Goal: Obtain resource: Obtain resource

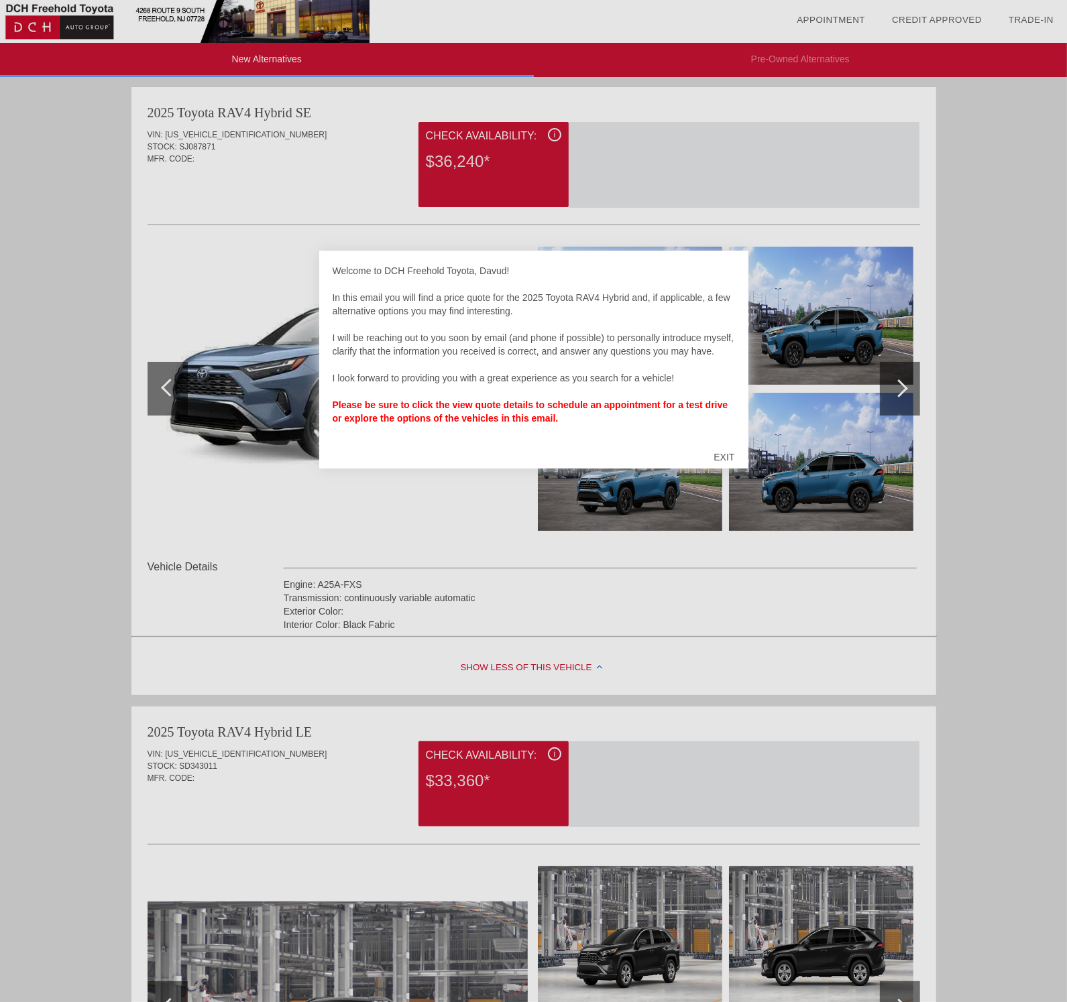
click at [426, 484] on div at bounding box center [533, 501] width 1067 height 1002
click at [906, 394] on div at bounding box center [533, 501] width 1067 height 1002
click at [898, 383] on div at bounding box center [533, 501] width 1067 height 1002
click at [709, 456] on div "EXIT" at bounding box center [724, 457] width 48 height 40
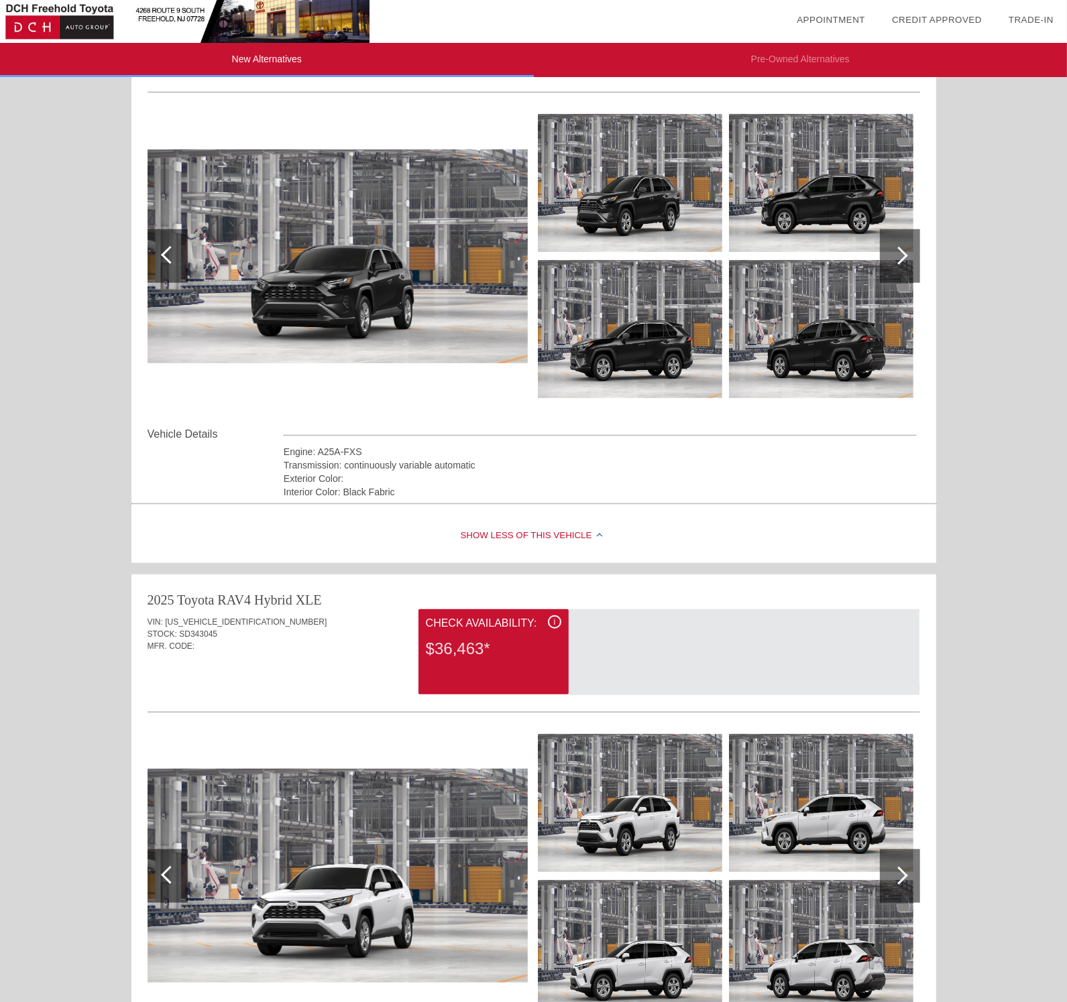
scroll to position [737, 0]
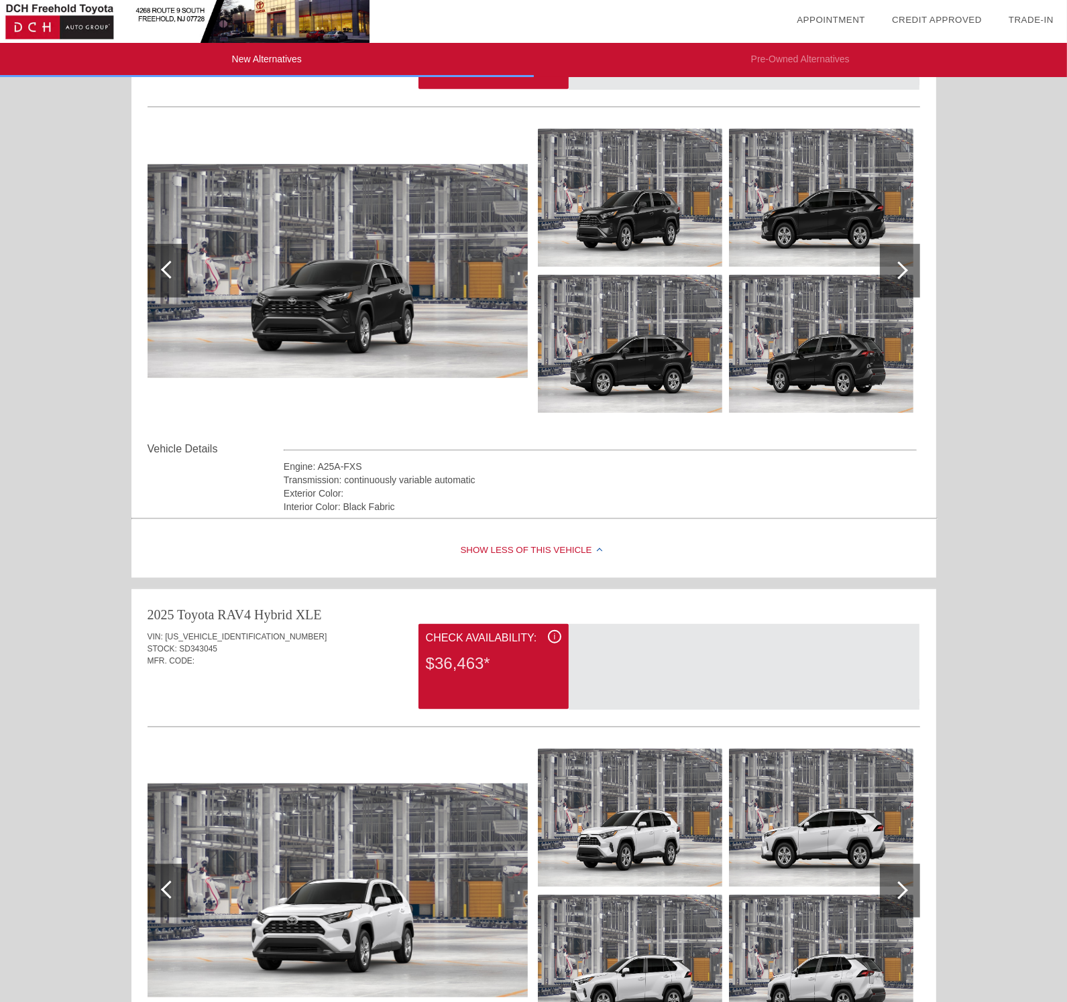
click at [649, 662] on div at bounding box center [743, 667] width 351 height 86
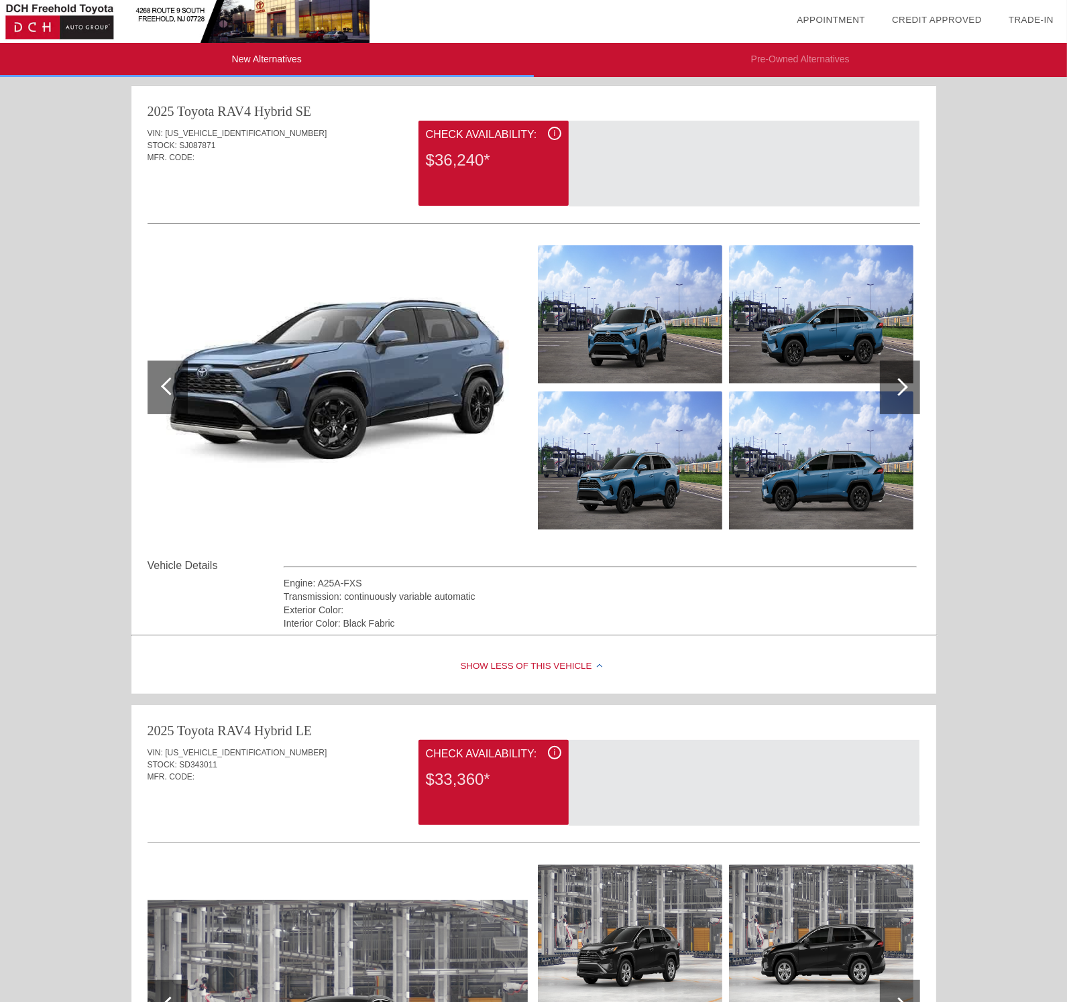
scroll to position [0, 0]
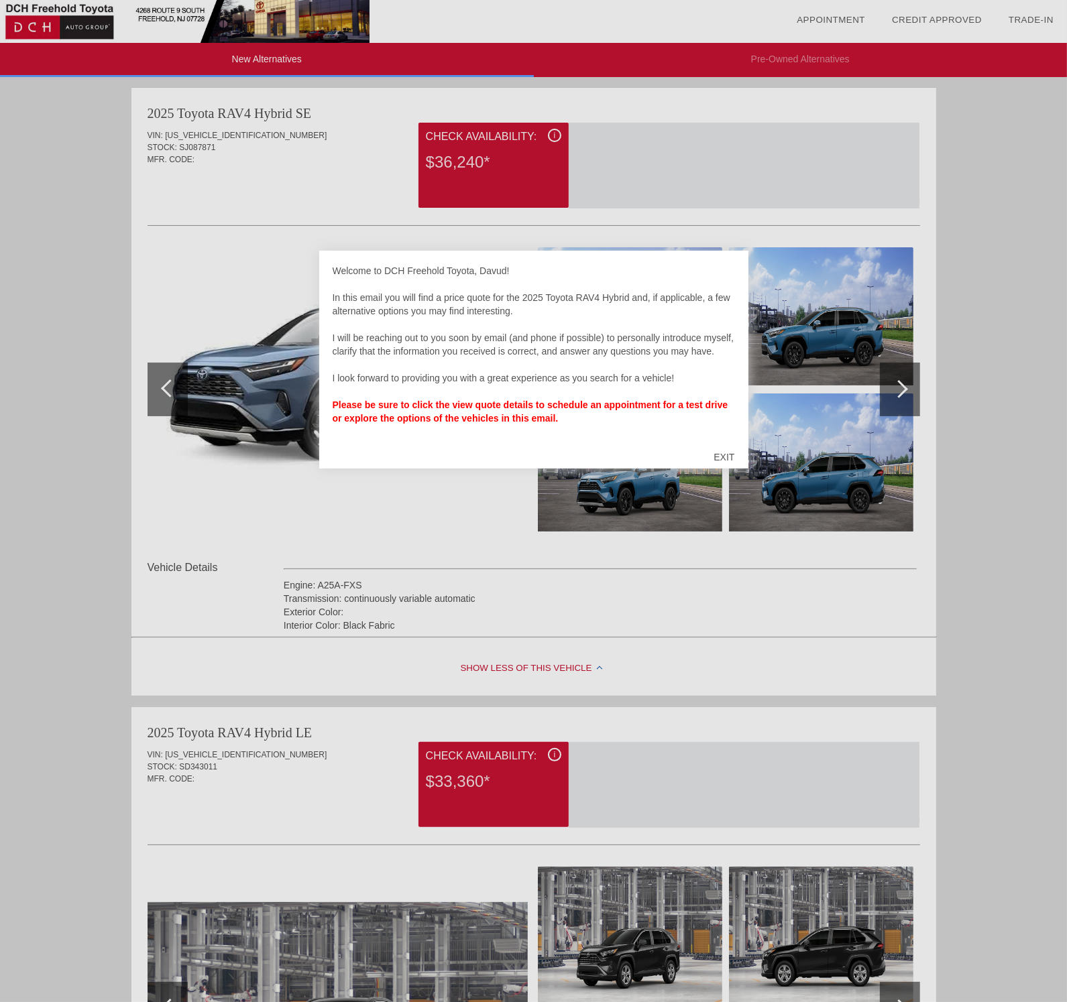
click at [905, 385] on div at bounding box center [533, 501] width 1067 height 1002
click at [732, 457] on div "EXIT" at bounding box center [724, 457] width 48 height 40
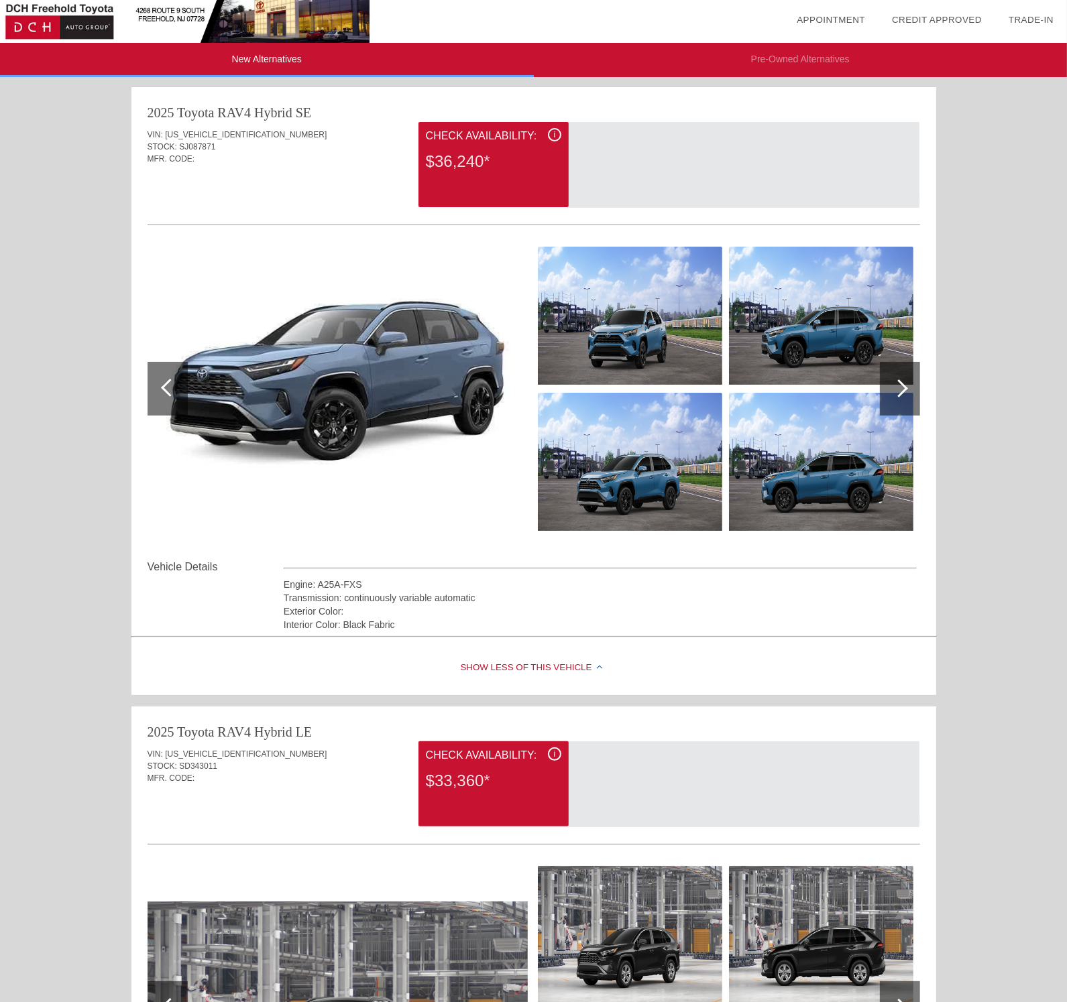
click at [905, 387] on div at bounding box center [899, 388] width 18 height 18
click at [896, 387] on div at bounding box center [899, 388] width 18 height 18
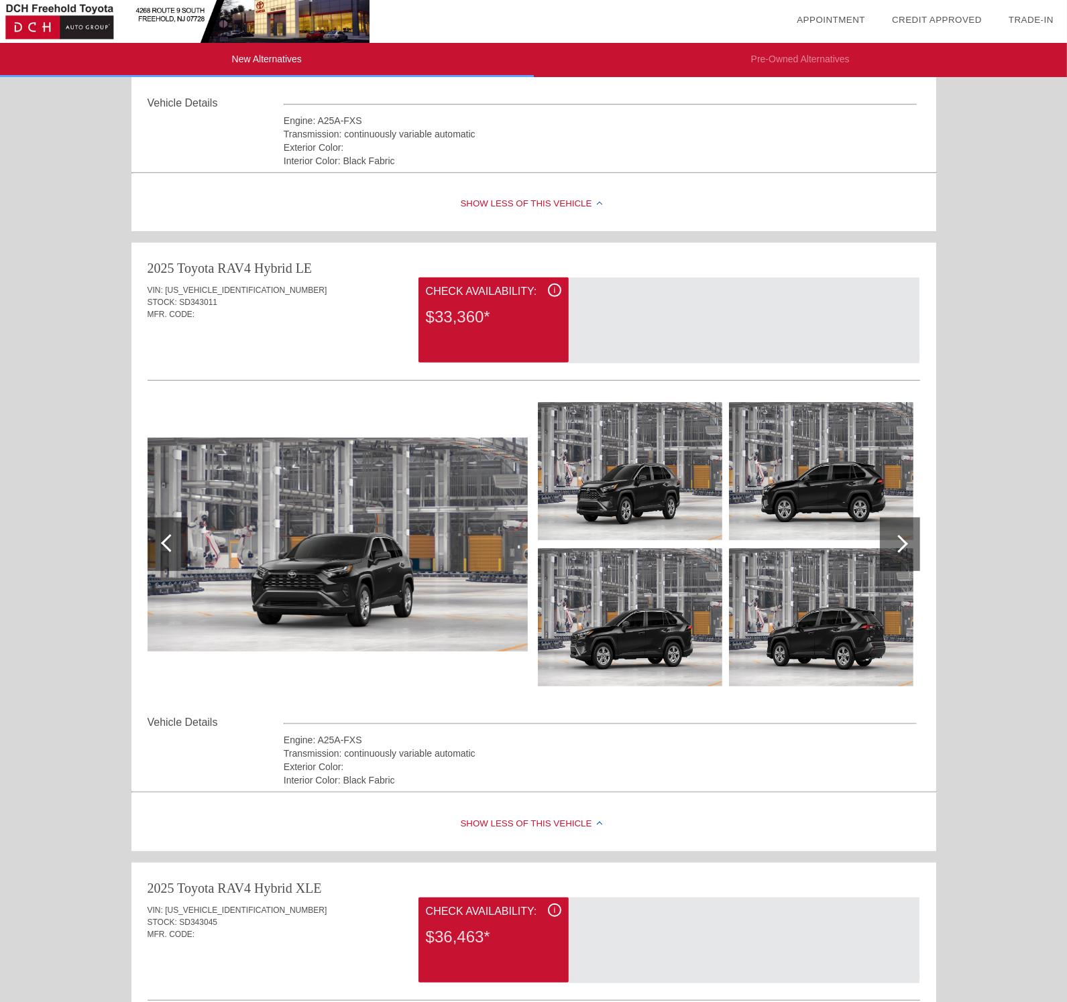
scroll to position [469, 0]
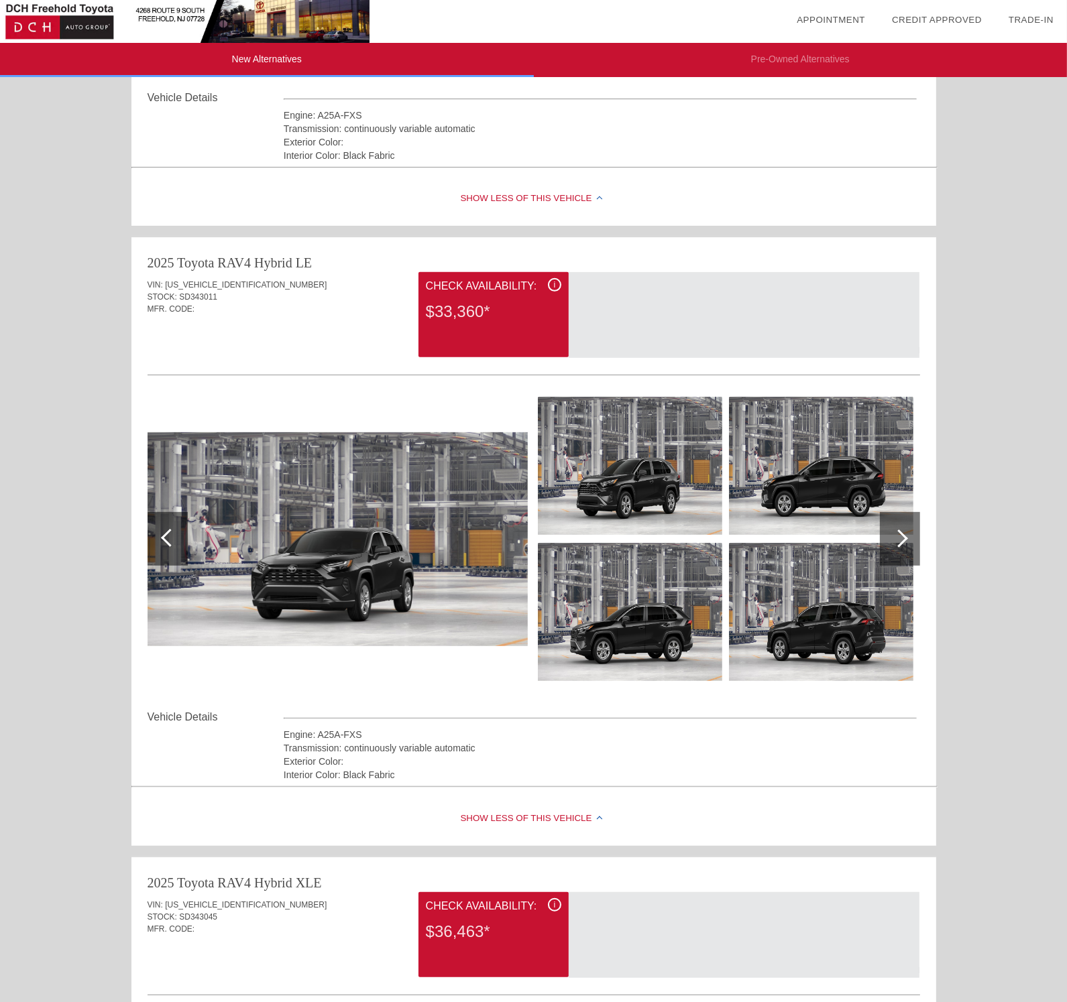
click at [552, 282] on div "i" at bounding box center [554, 284] width 13 height 13
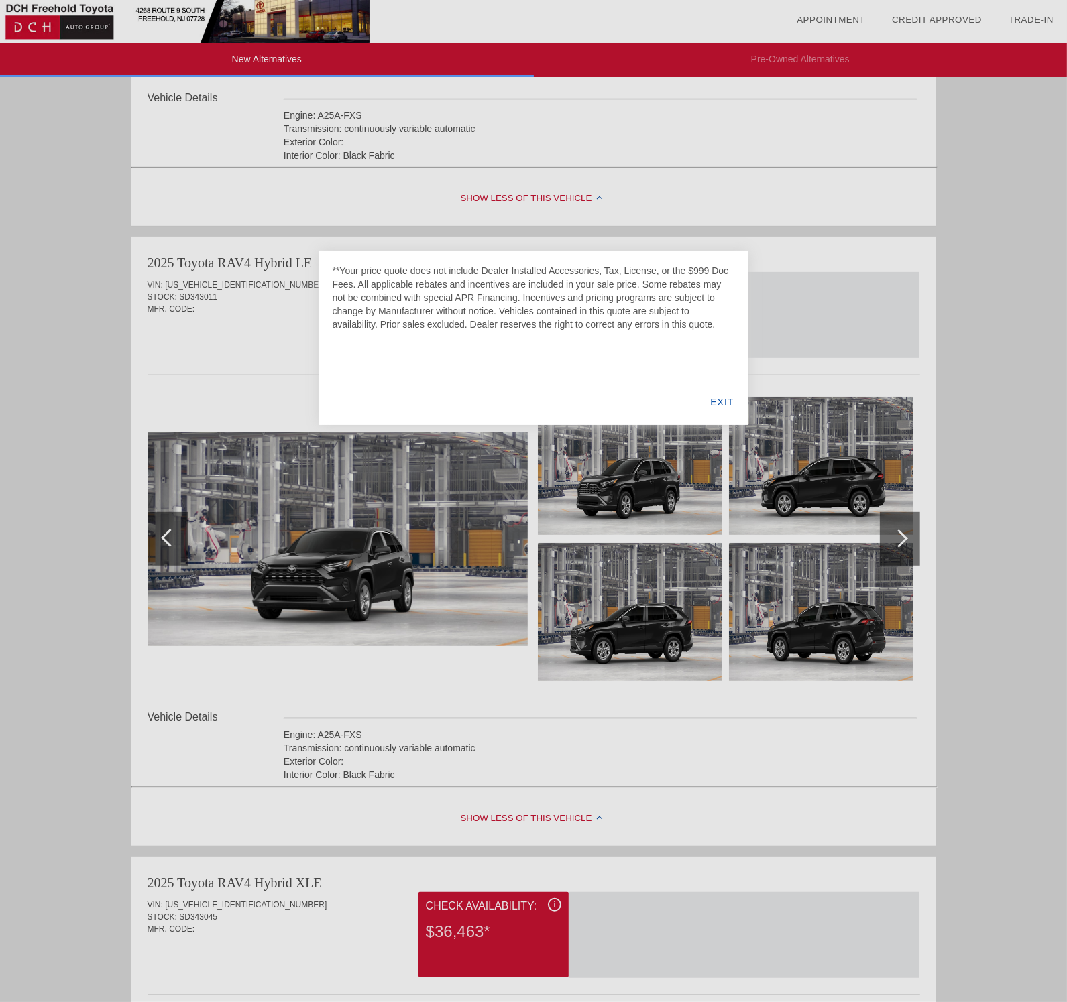
click at [719, 403] on div "EXIT" at bounding box center [722, 402] width 52 height 46
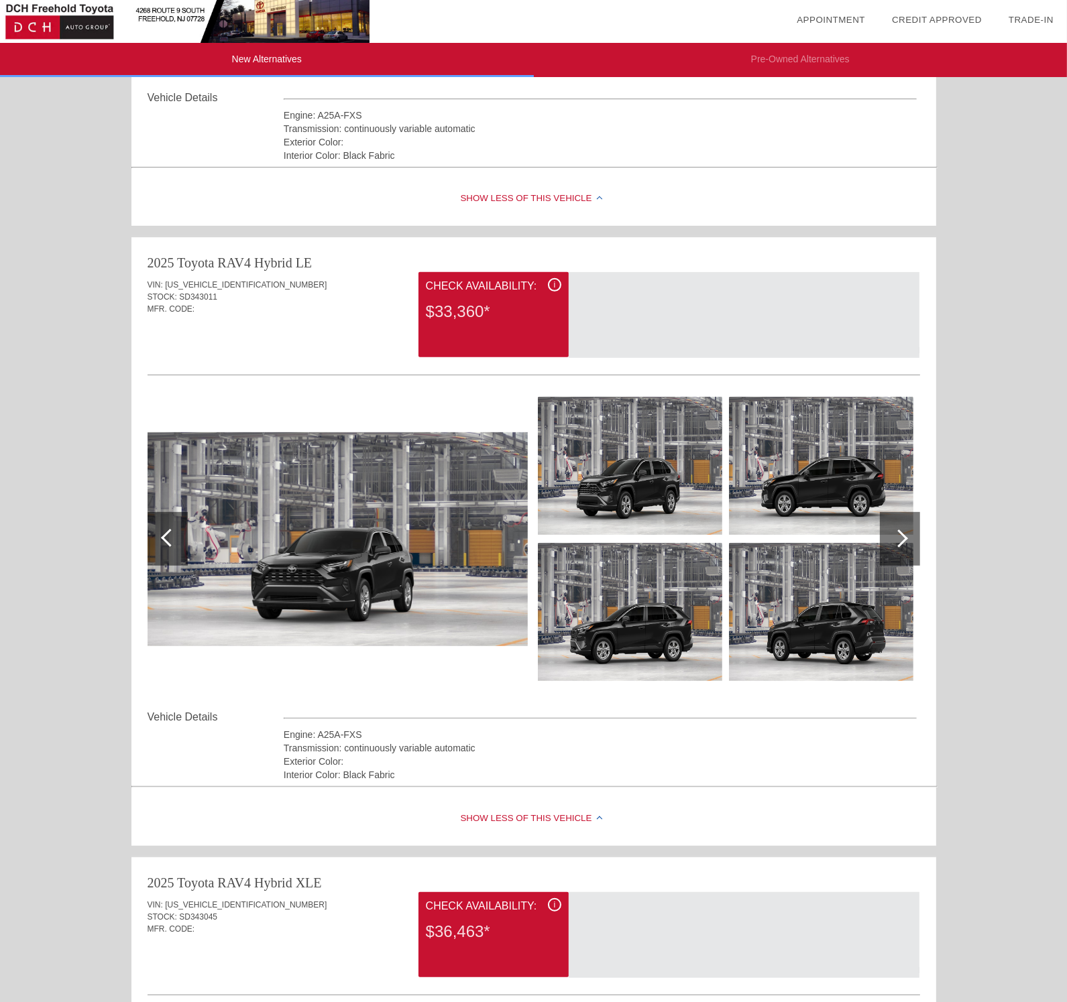
click at [556, 282] on div "i" at bounding box center [554, 284] width 13 height 13
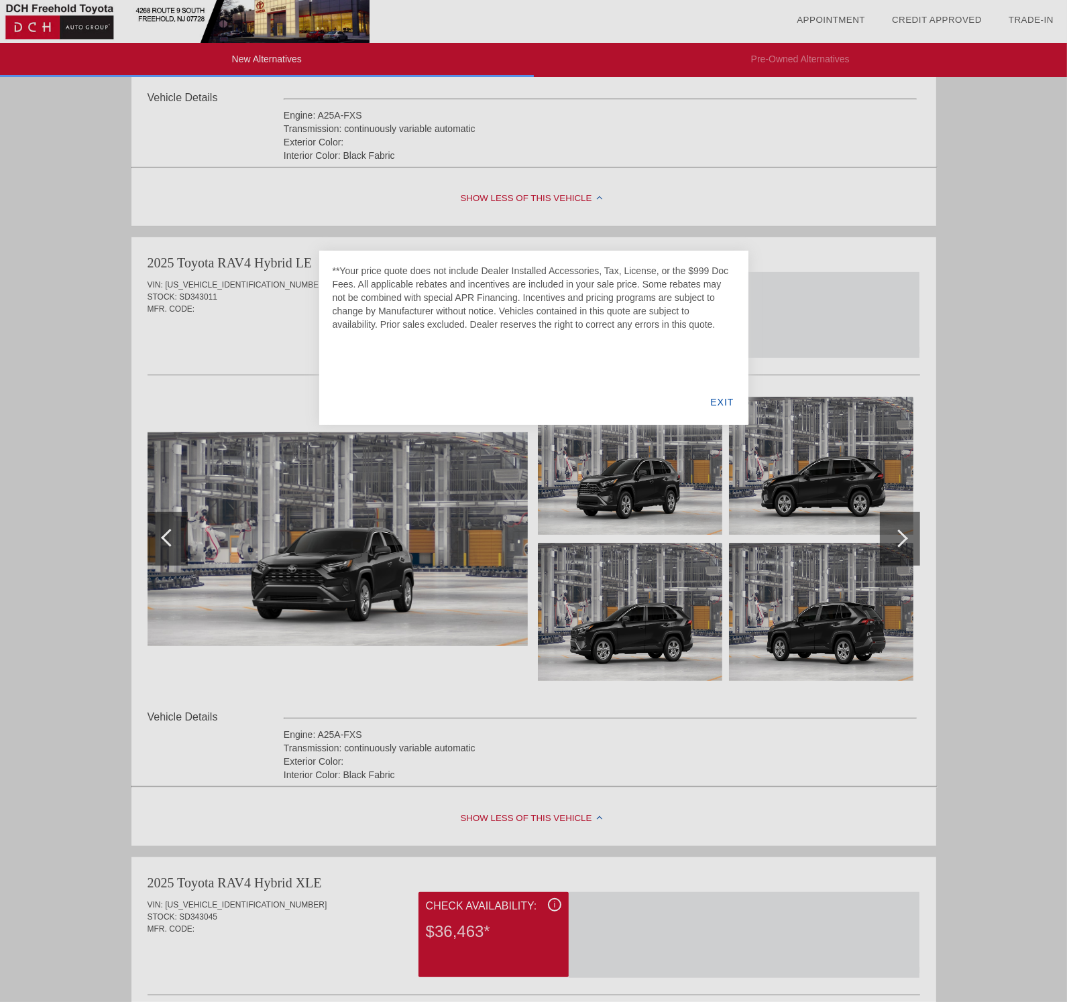
click at [723, 399] on div "EXIT" at bounding box center [722, 402] width 52 height 46
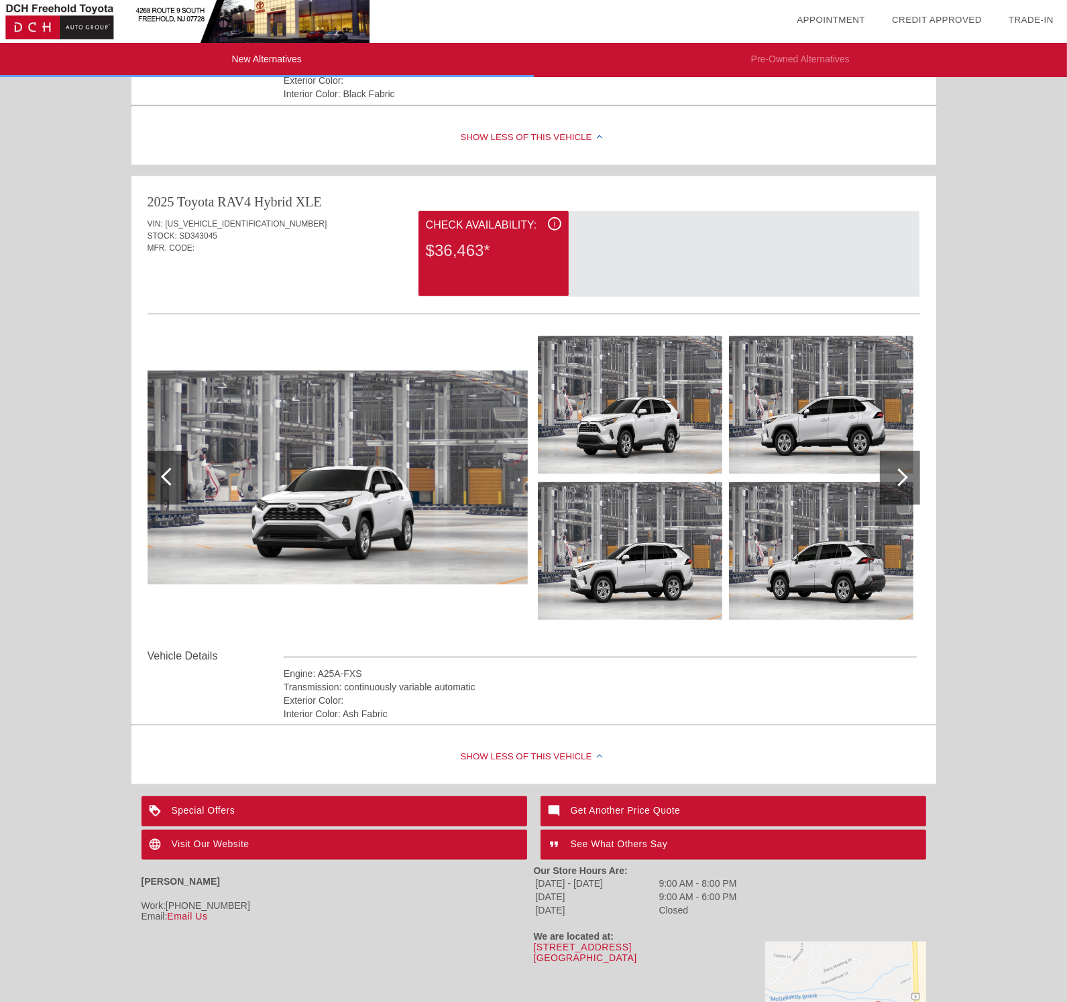
scroll to position [1236, 0]
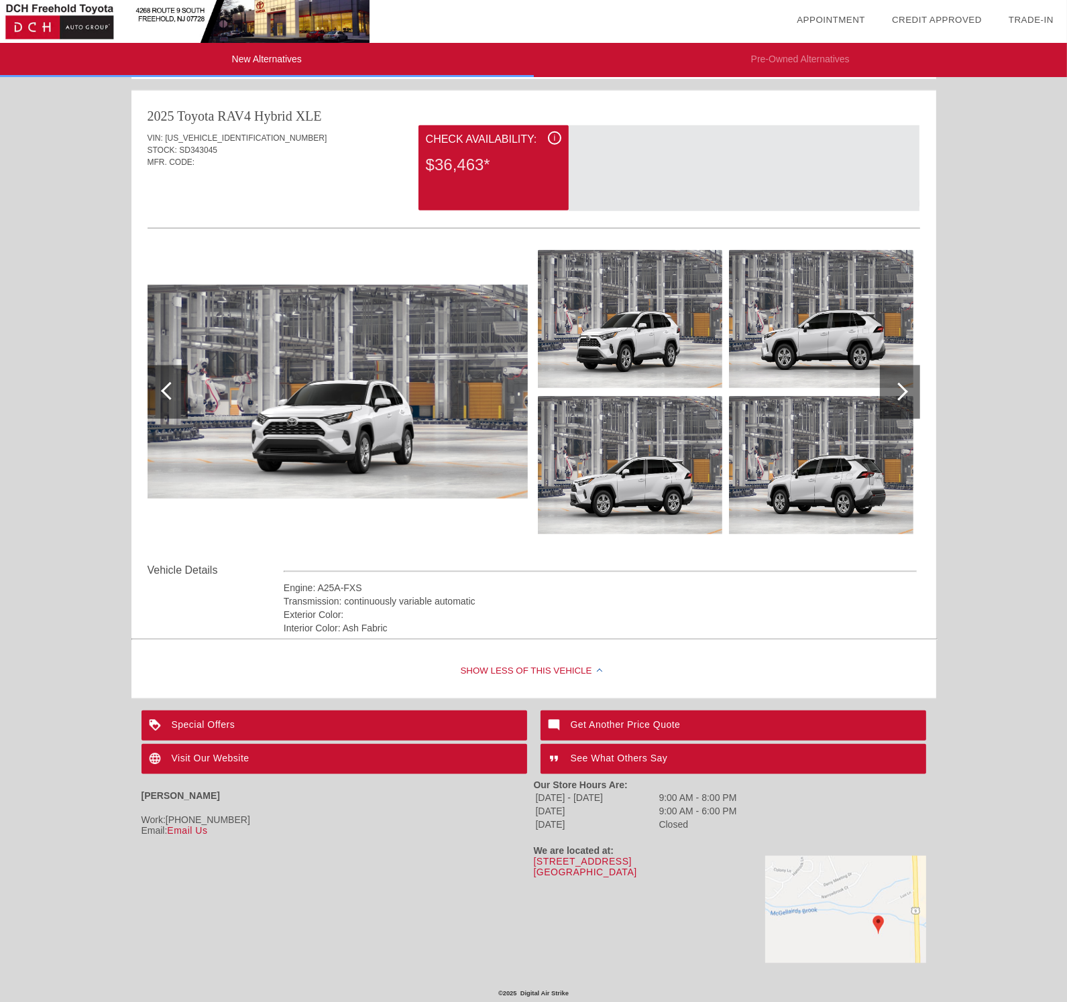
click at [205, 721] on div "Special Offers" at bounding box center [333, 726] width 385 height 30
